Goal: Task Accomplishment & Management: Complete application form

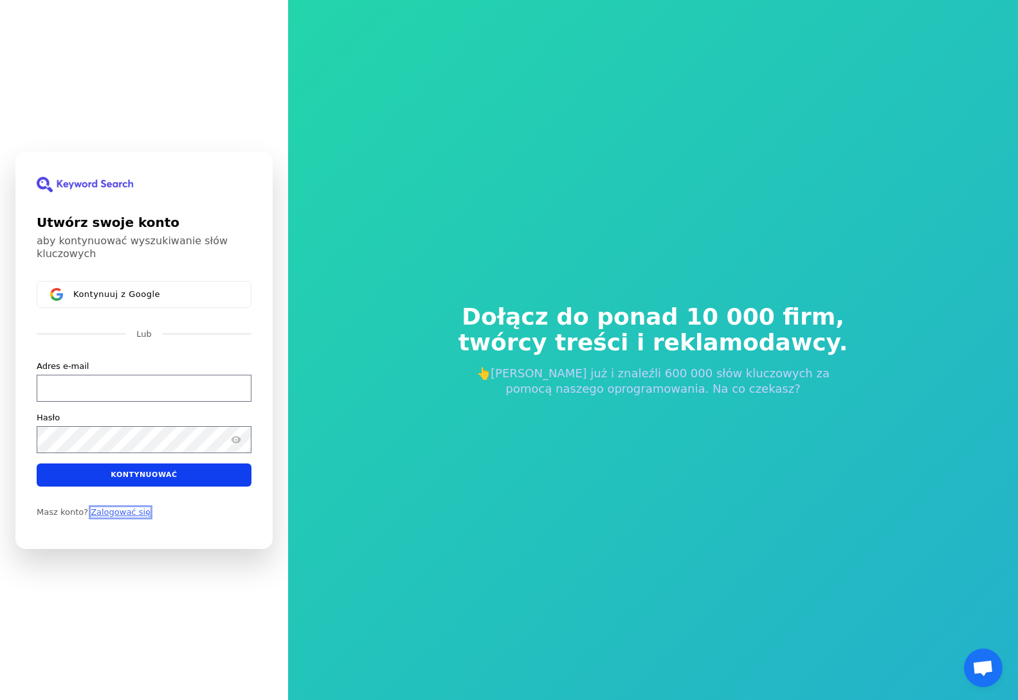
click at [125, 515] on font "Zalogować się" at bounding box center [121, 512] width 60 height 10
click at [111, 512] on font "Zalogować się" at bounding box center [121, 512] width 60 height 10
